Goal: Check status

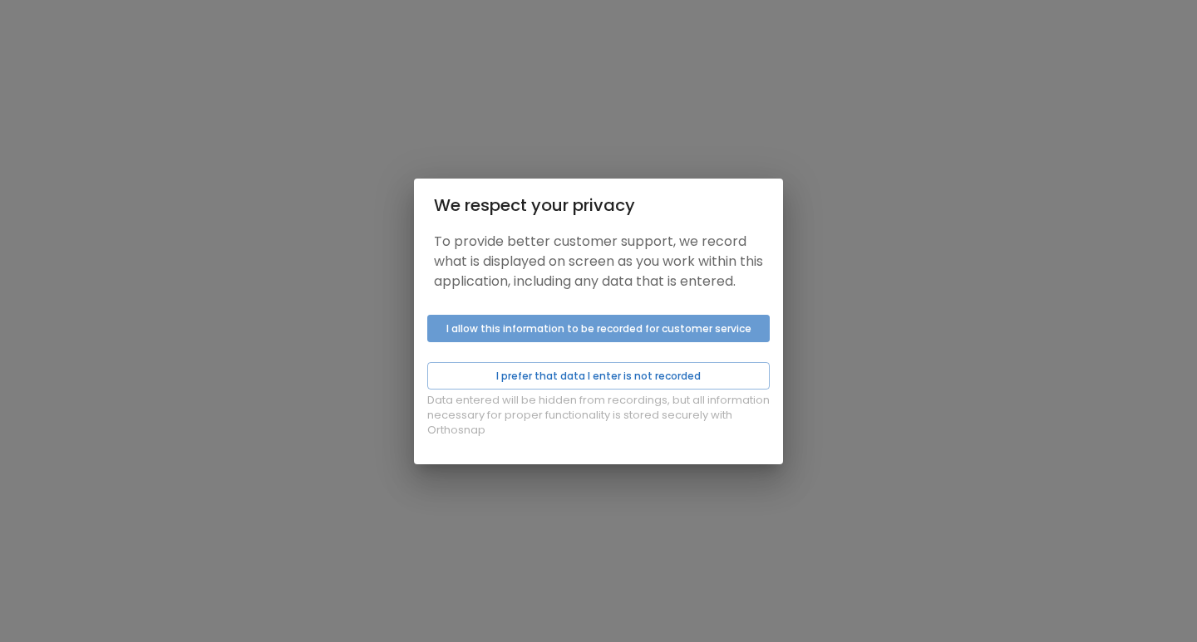
click at [554, 339] on button "I allow this information to be recorded for customer service" at bounding box center [598, 328] width 342 height 27
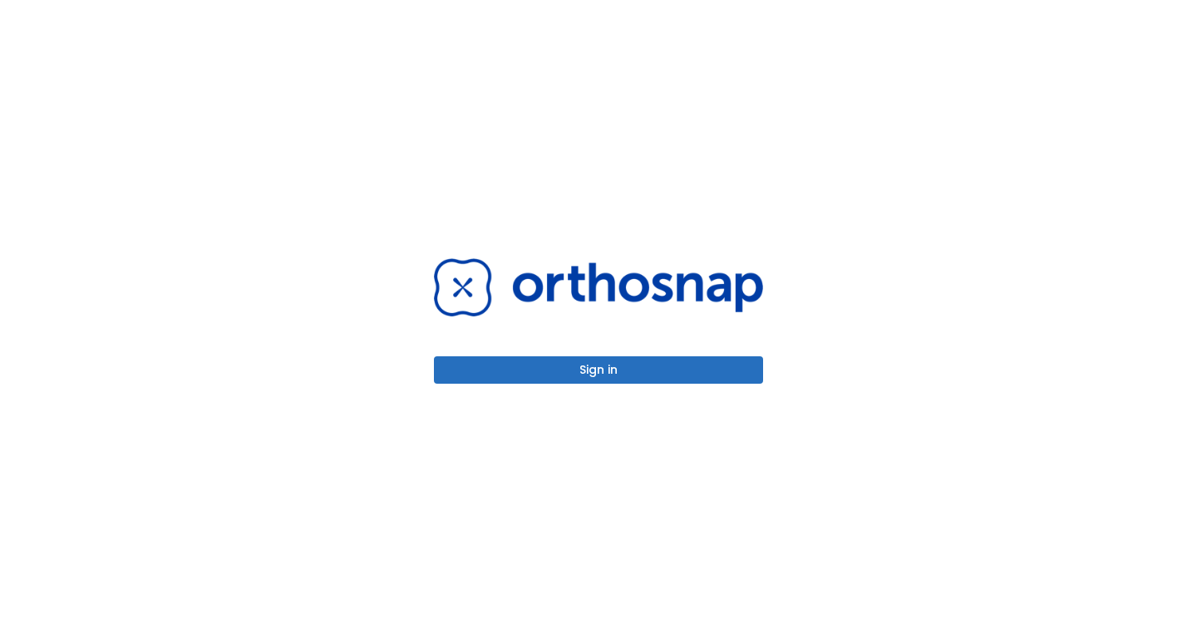
click at [569, 380] on button "Sign in" at bounding box center [598, 370] width 329 height 27
click at [594, 370] on button "Sign in" at bounding box center [598, 370] width 329 height 27
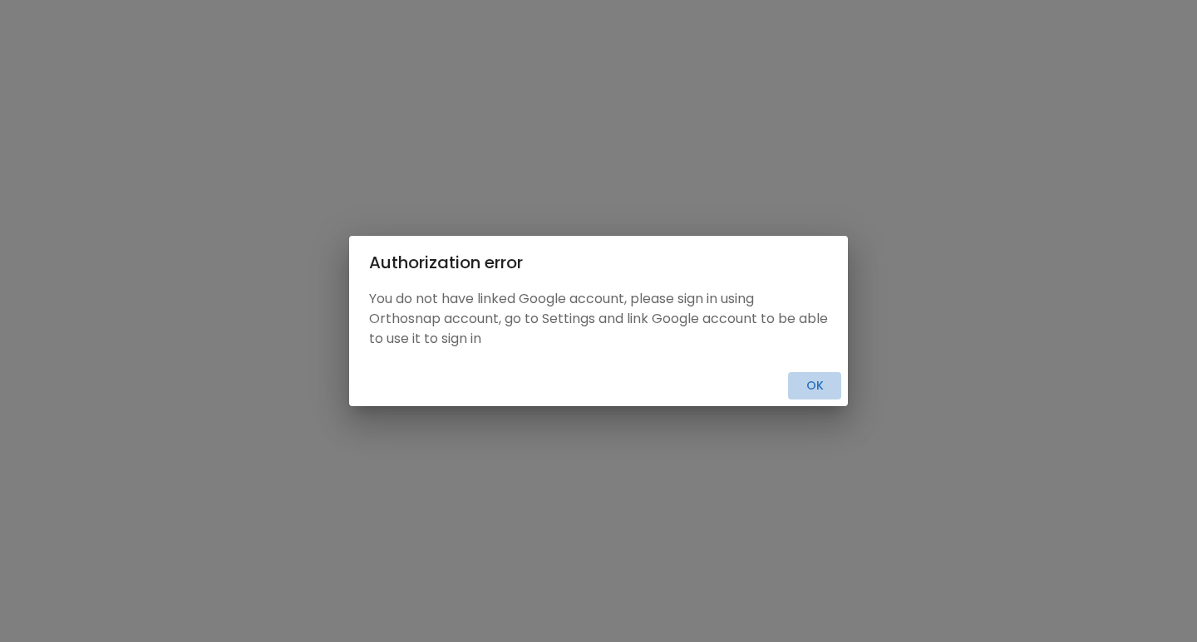
click at [811, 387] on button "Ok" at bounding box center [814, 385] width 53 height 27
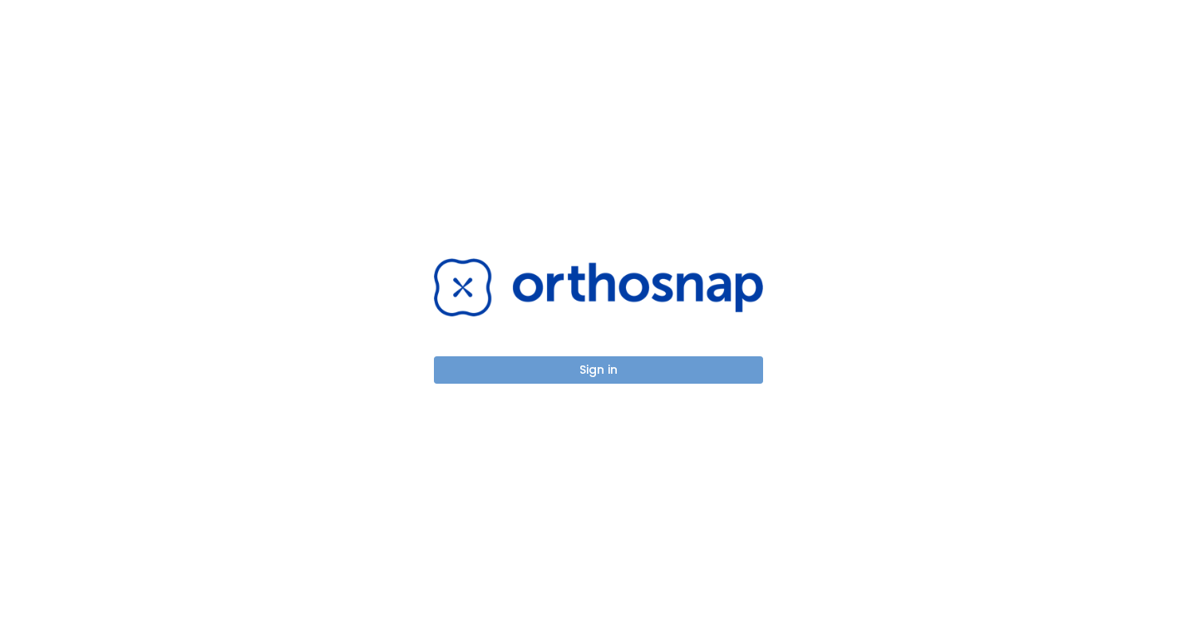
click at [620, 372] on button "Sign in" at bounding box center [598, 370] width 329 height 27
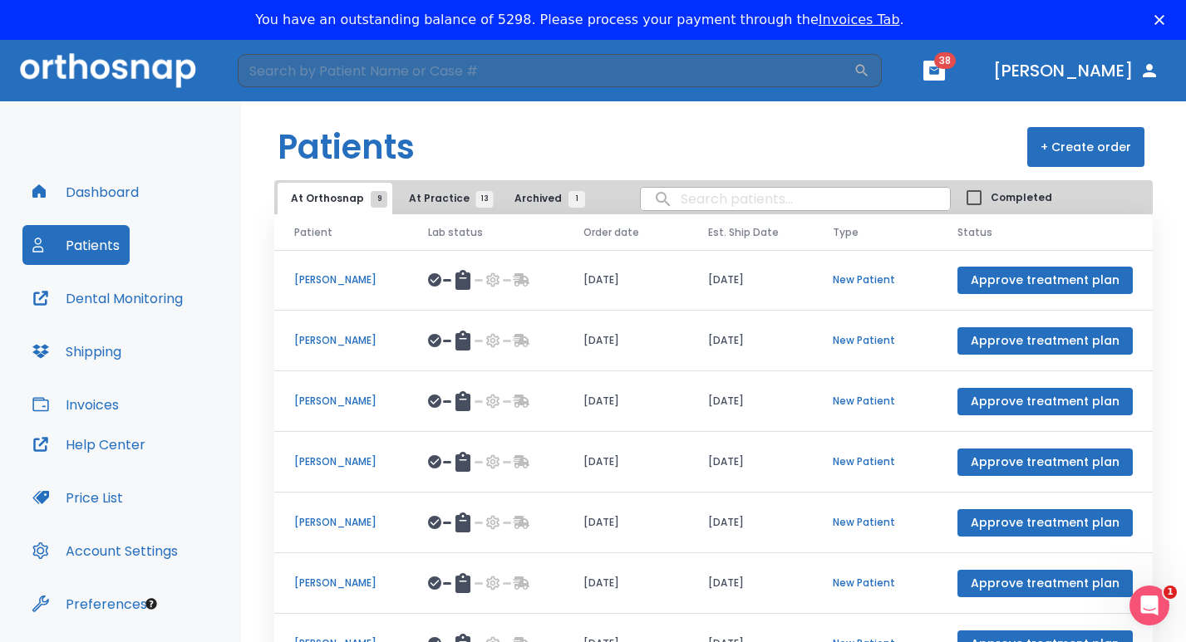
click at [345, 288] on p "[PERSON_NAME]" at bounding box center [341, 280] width 94 height 15
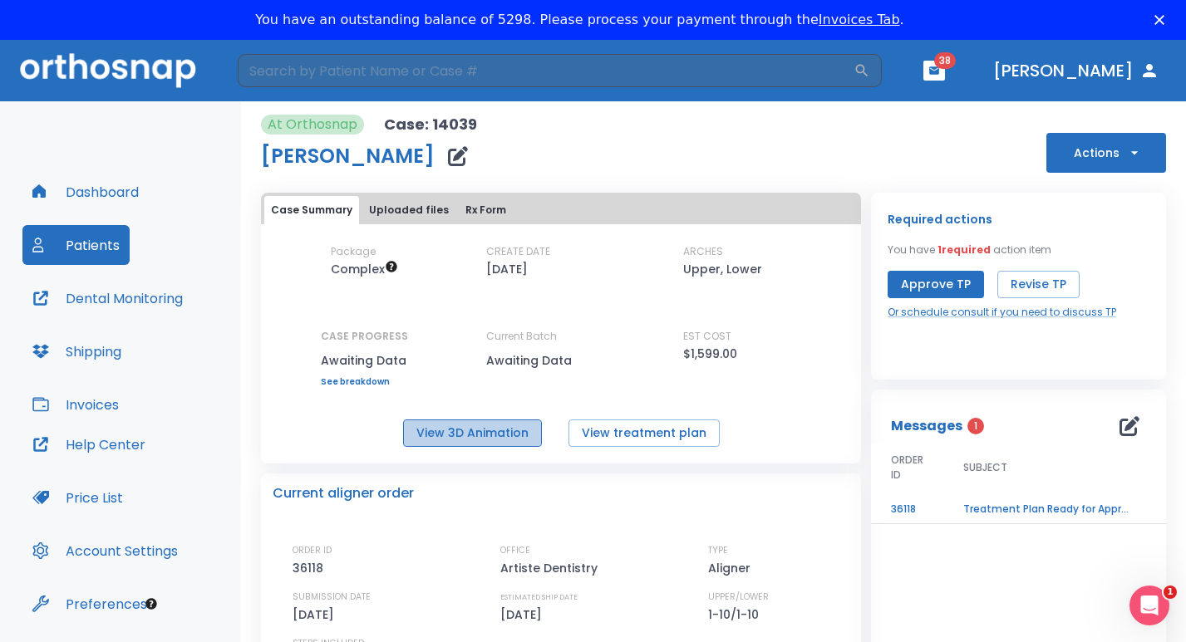
click at [495, 429] on button "View 3D Animation" at bounding box center [472, 433] width 139 height 27
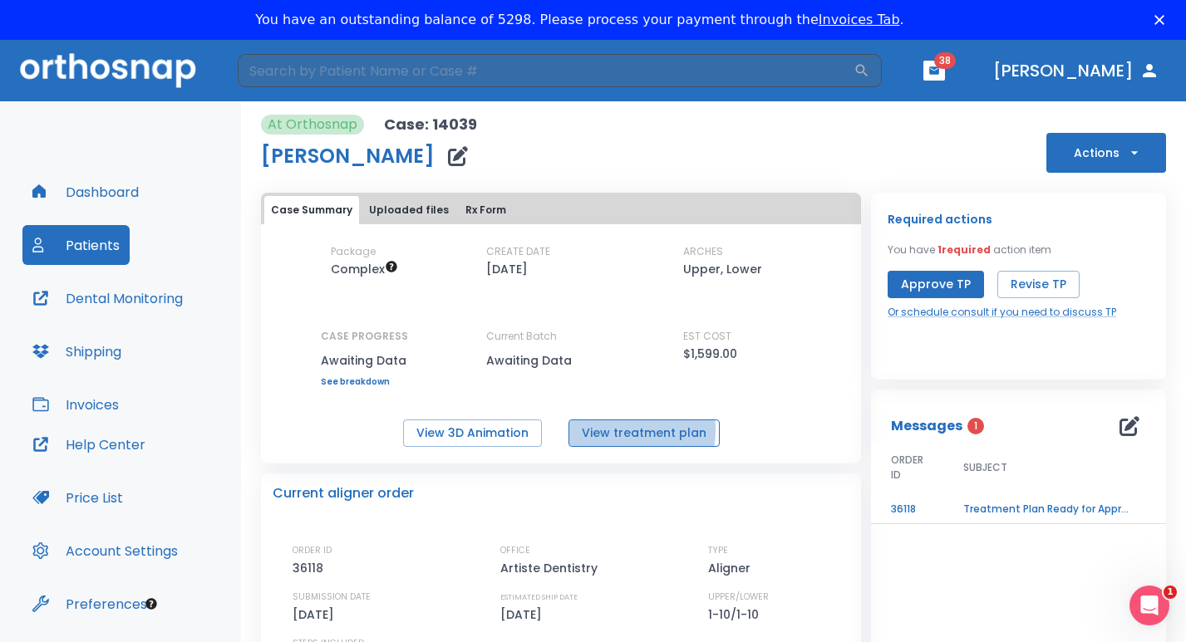
click at [608, 430] on button "View treatment plan" at bounding box center [644, 433] width 151 height 27
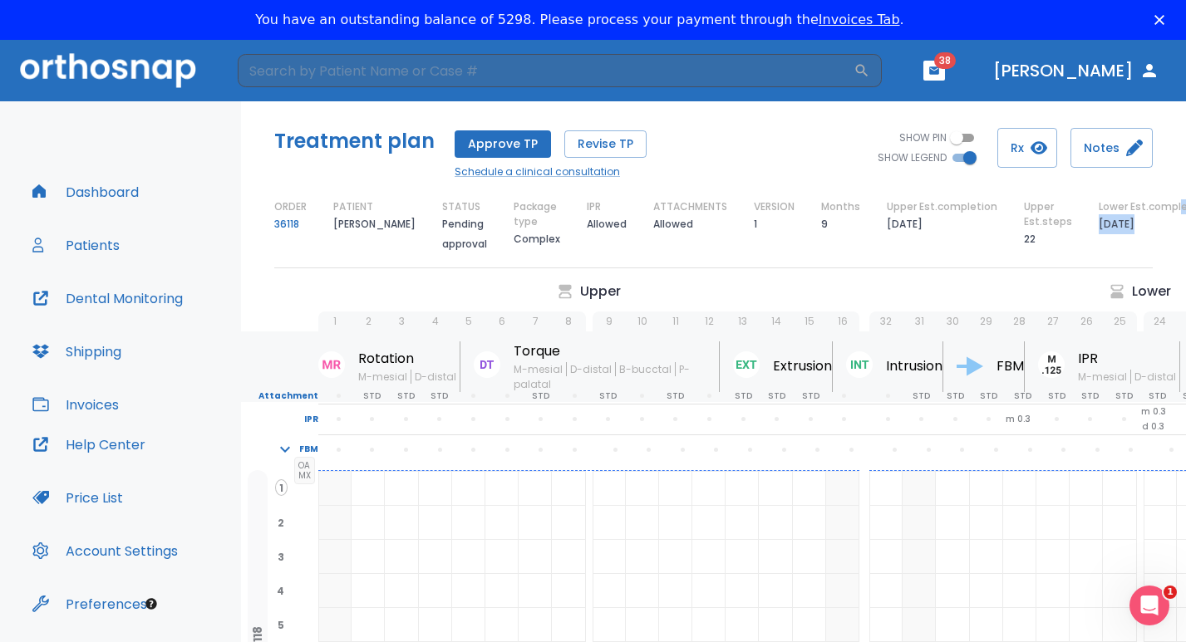
drag, startPoint x: 1163, startPoint y: 244, endPoint x: 1118, endPoint y: 247, distance: 45.0
click at [1118, 247] on div "Lower Est.completion [DATE]" at bounding box center [1154, 226] width 110 height 55
click at [1156, 243] on div "Lower Est.completion [DATE]" at bounding box center [1154, 226] width 110 height 55
drag, startPoint x: 1169, startPoint y: 242, endPoint x: 801, endPoint y: 249, distance: 367.4
click at [801, 249] on div "ORDER 36118 PATIENT [PERSON_NAME] STATUS Pending approval Package type Complex …" at bounding box center [713, 226] width 879 height 55
